Goal: Information Seeking & Learning: Learn about a topic

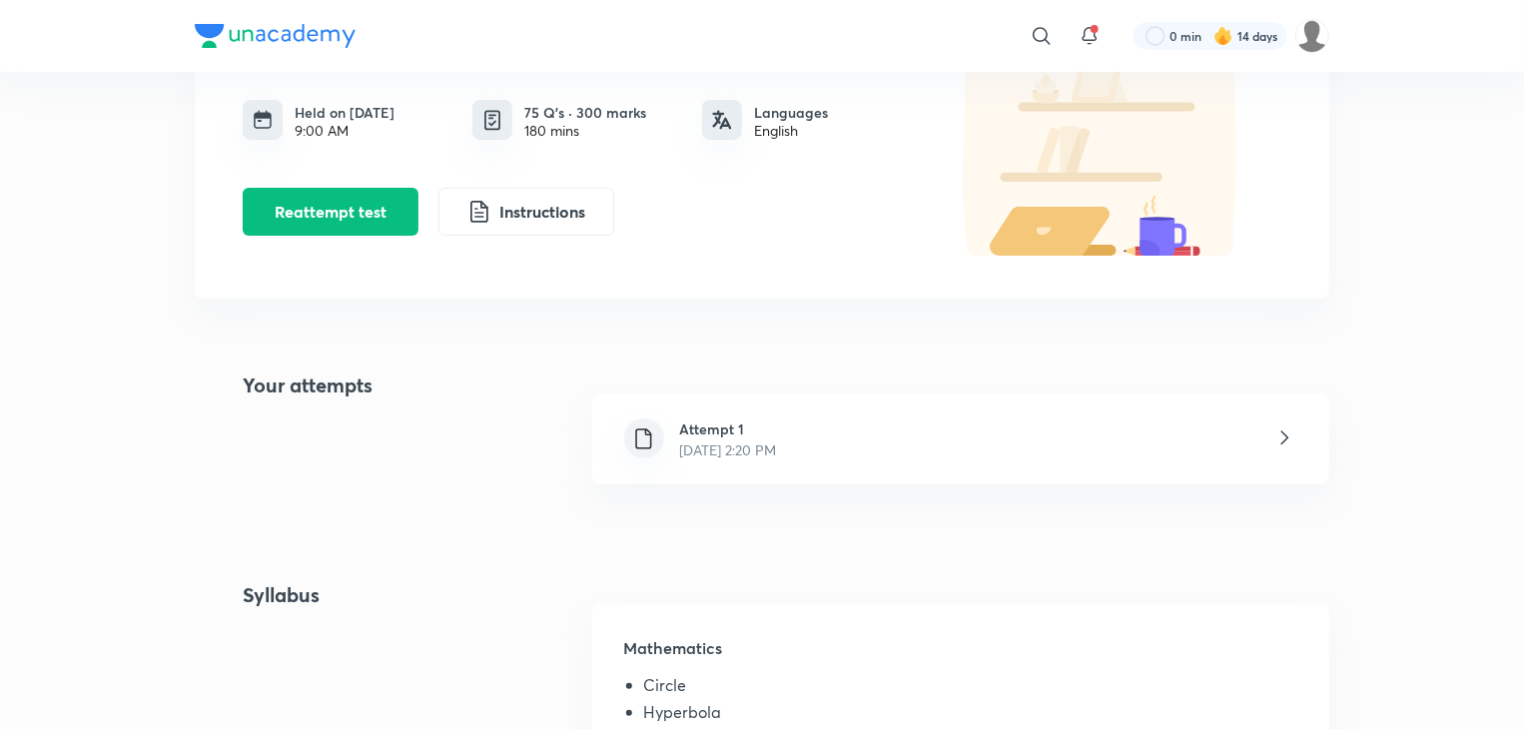
scroll to position [204, 0]
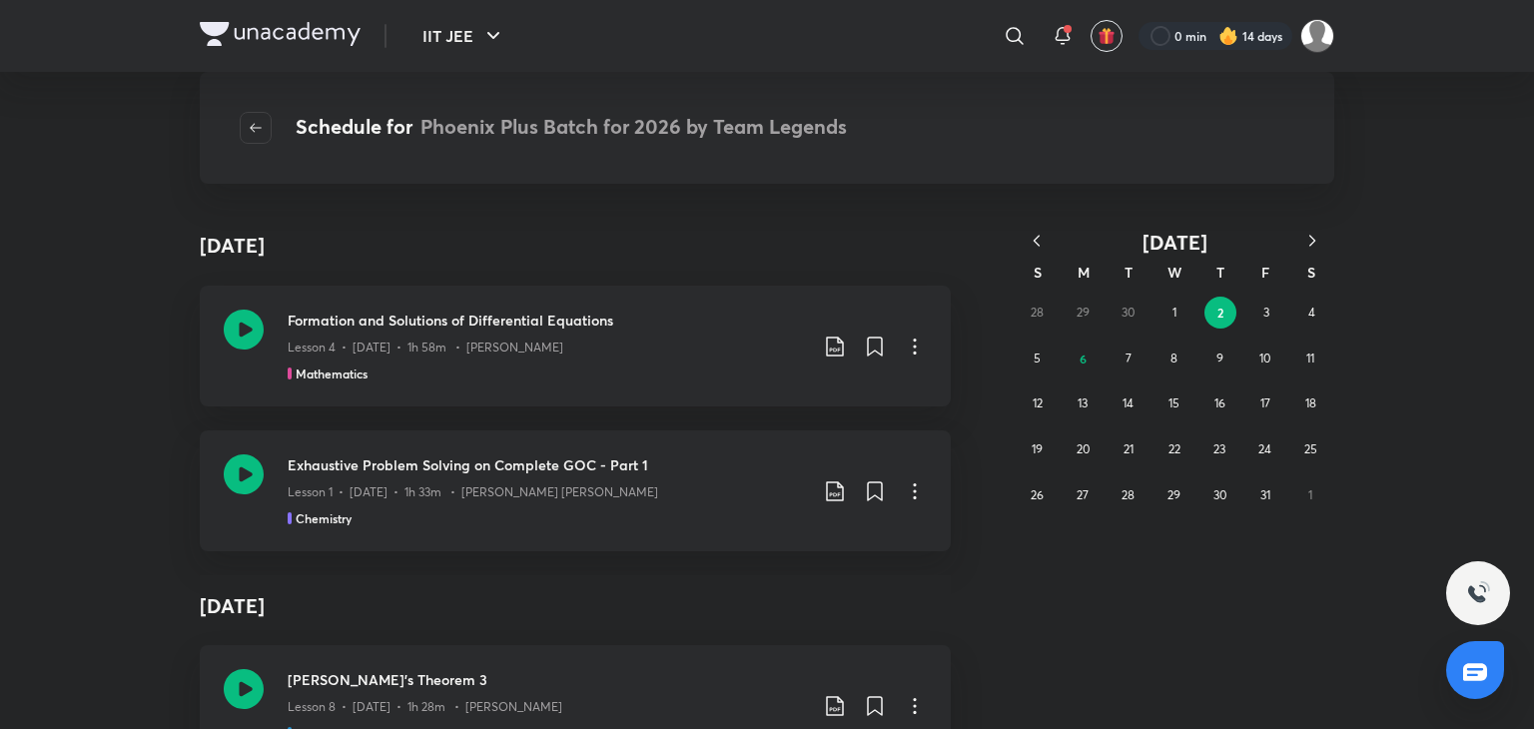
click at [1041, 244] on icon "button" at bounding box center [1036, 241] width 20 height 20
click at [1261, 396] on abbr "18" at bounding box center [1264, 402] width 11 height 15
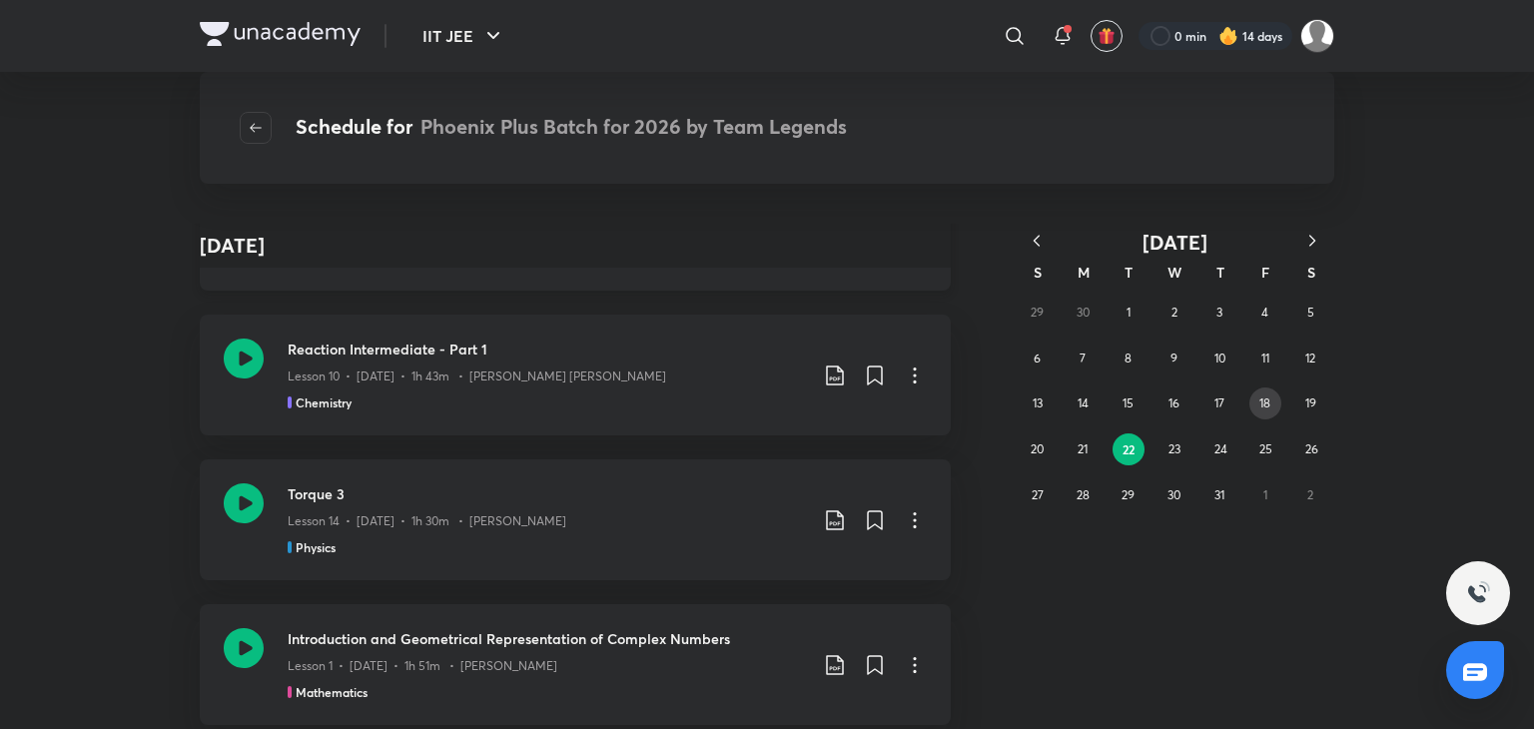
scroll to position [9477, 0]
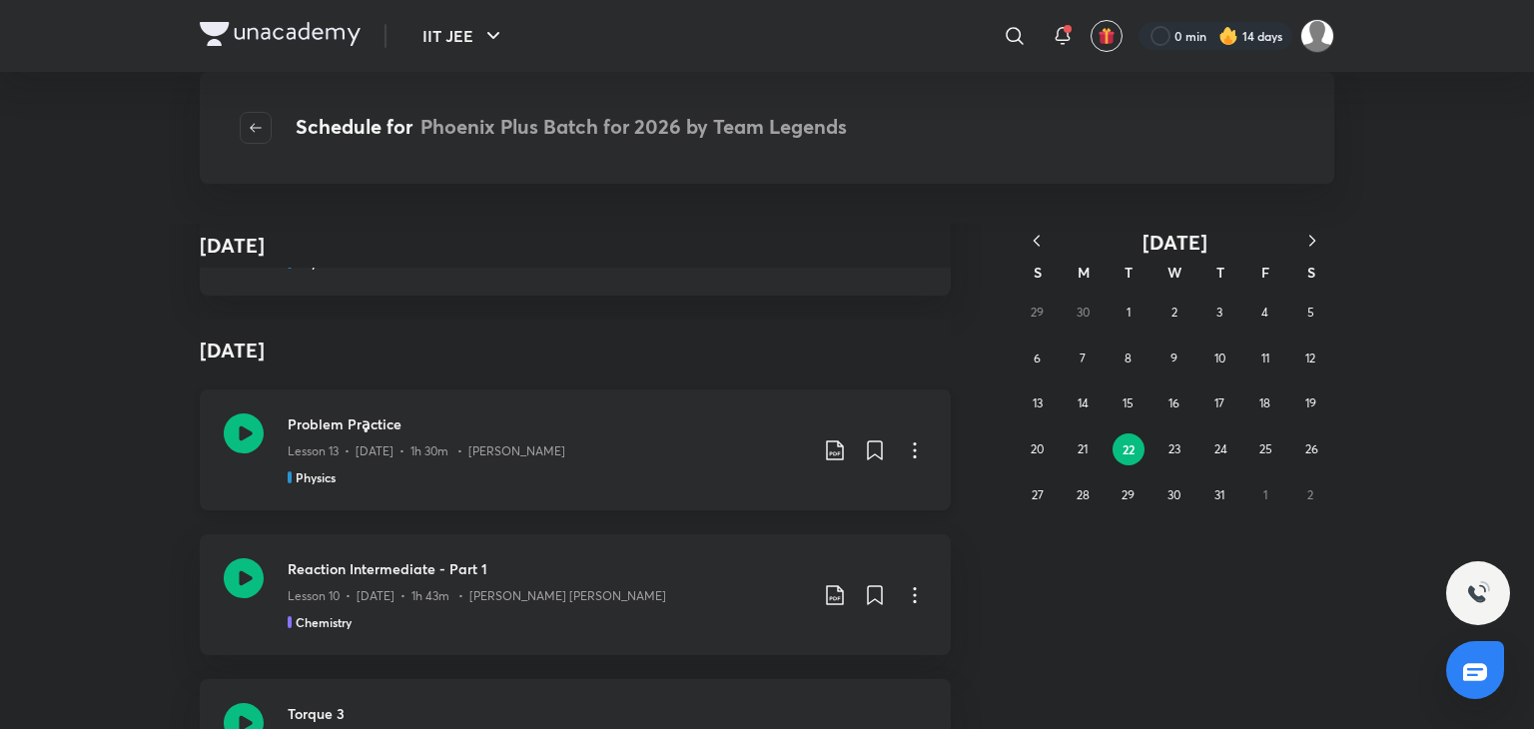
click at [224, 443] on icon at bounding box center [244, 433] width 40 height 40
